Goal: Find specific page/section: Find specific page/section

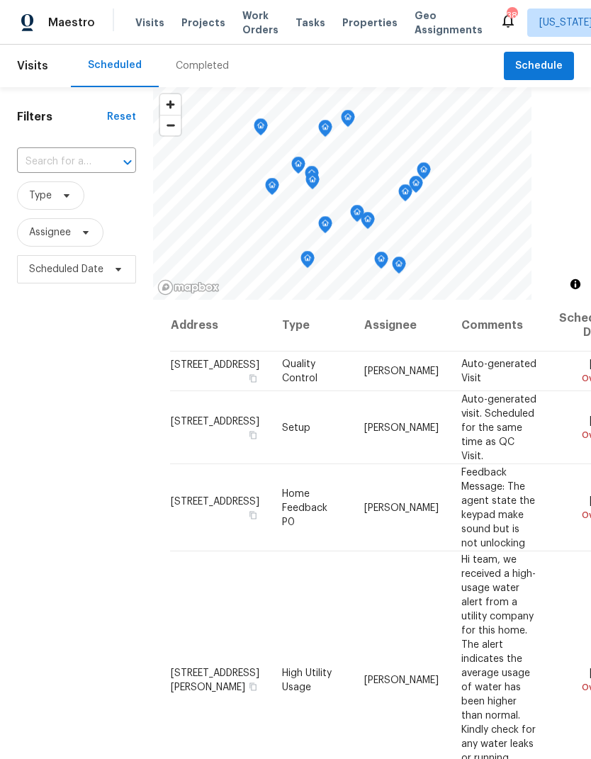
click at [349, 22] on span "Properties" at bounding box center [369, 23] width 55 height 14
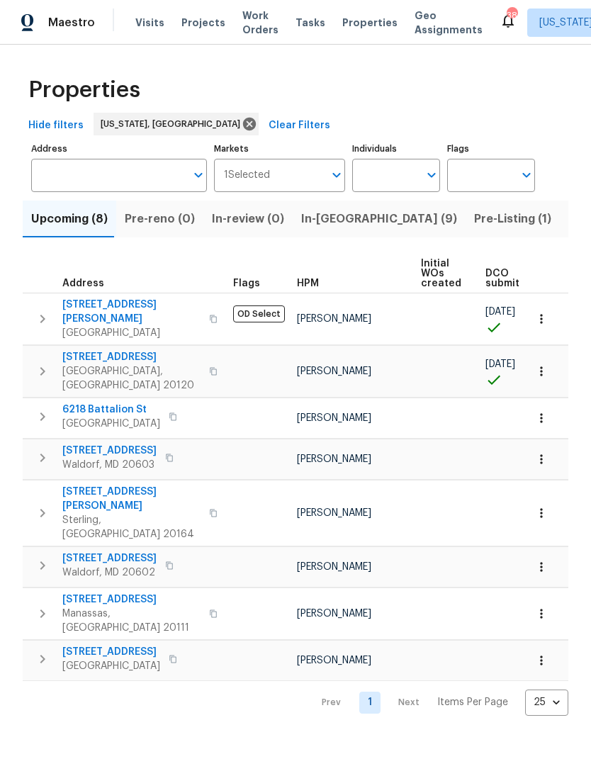
click at [133, 308] on span "[STREET_ADDRESS][PERSON_NAME]" at bounding box center [131, 312] width 138 height 28
